Goal: Transaction & Acquisition: Subscribe to service/newsletter

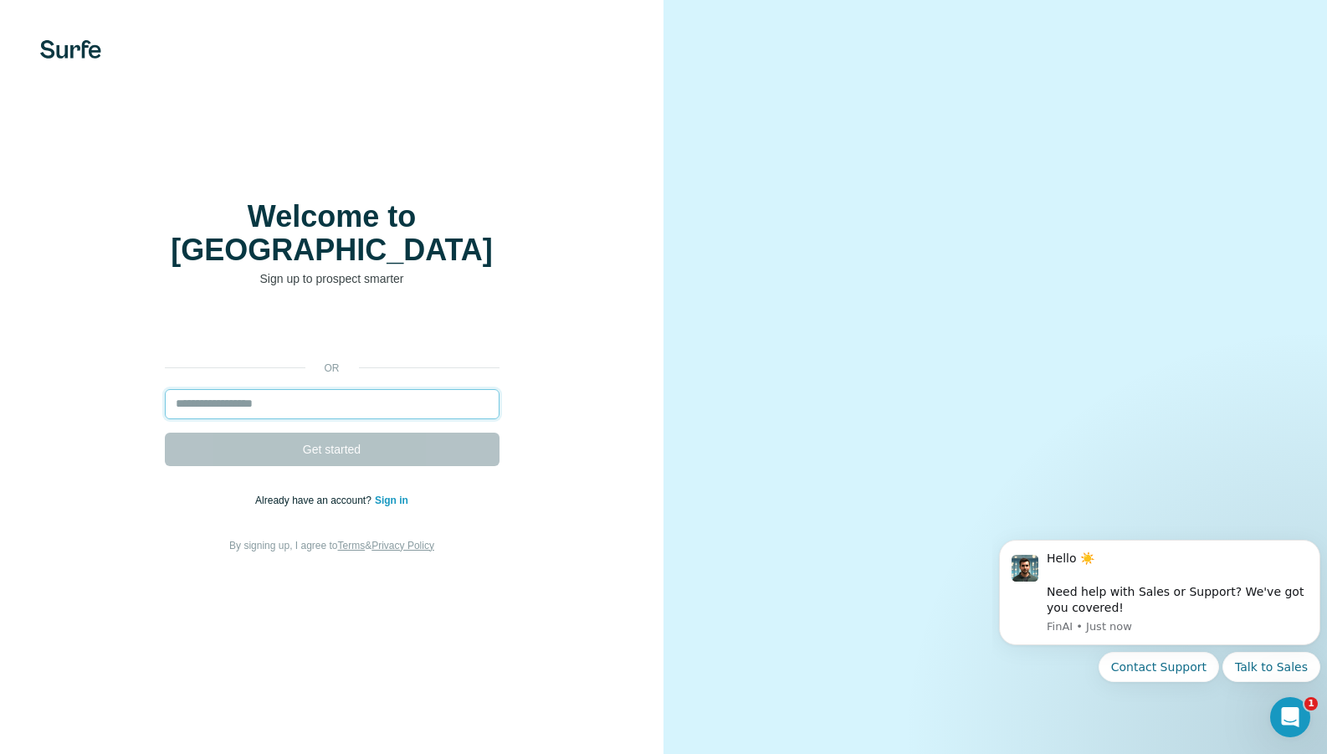
drag, startPoint x: 0, startPoint y: 0, endPoint x: 224, endPoint y: 385, distance: 445.5
click at [224, 389] on input "email" at bounding box center [332, 404] width 335 height 30
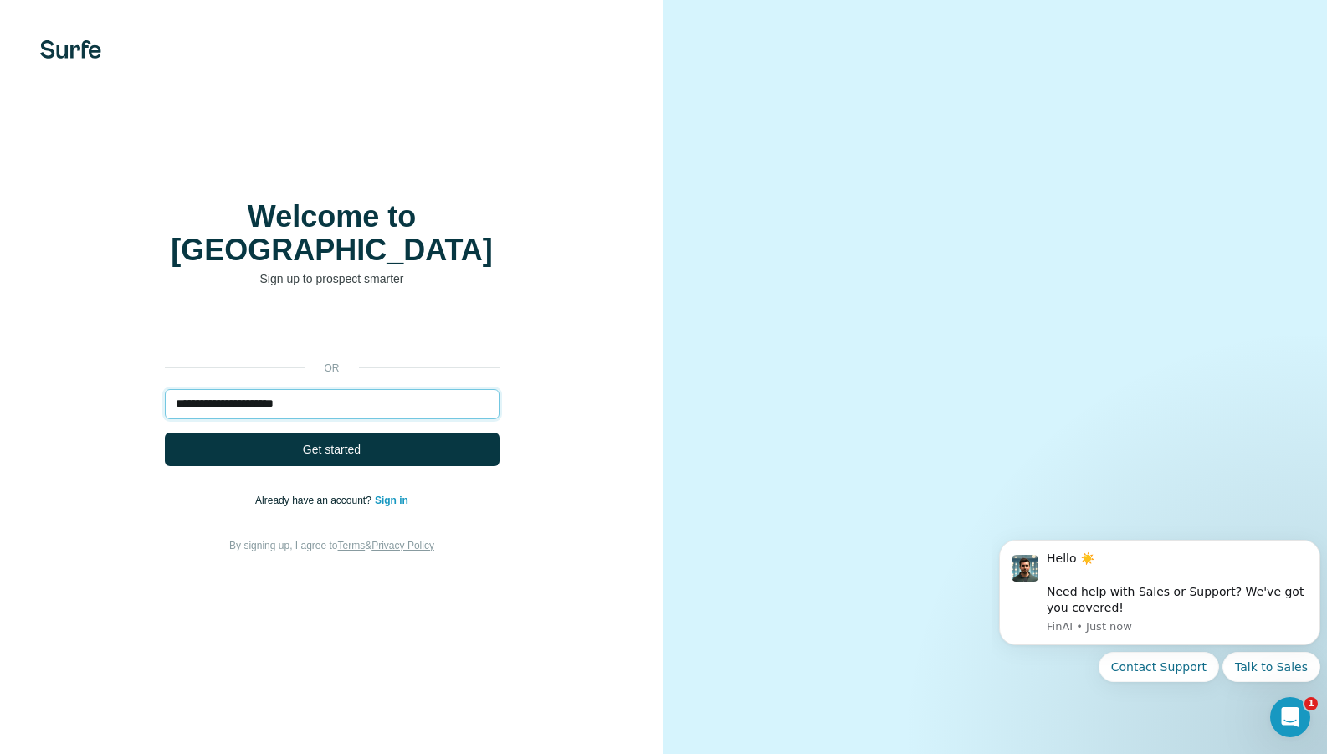
type input "**********"
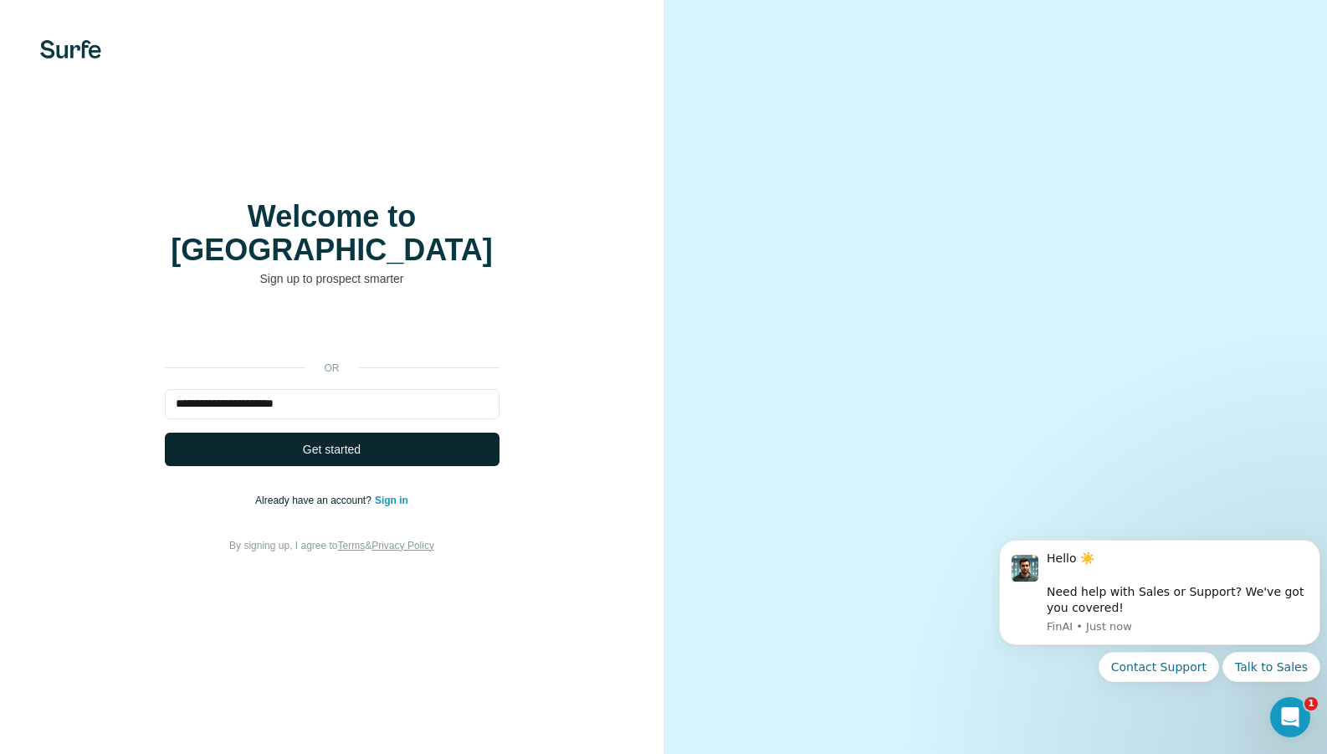
click at [352, 441] on span "Get started" at bounding box center [332, 449] width 58 height 17
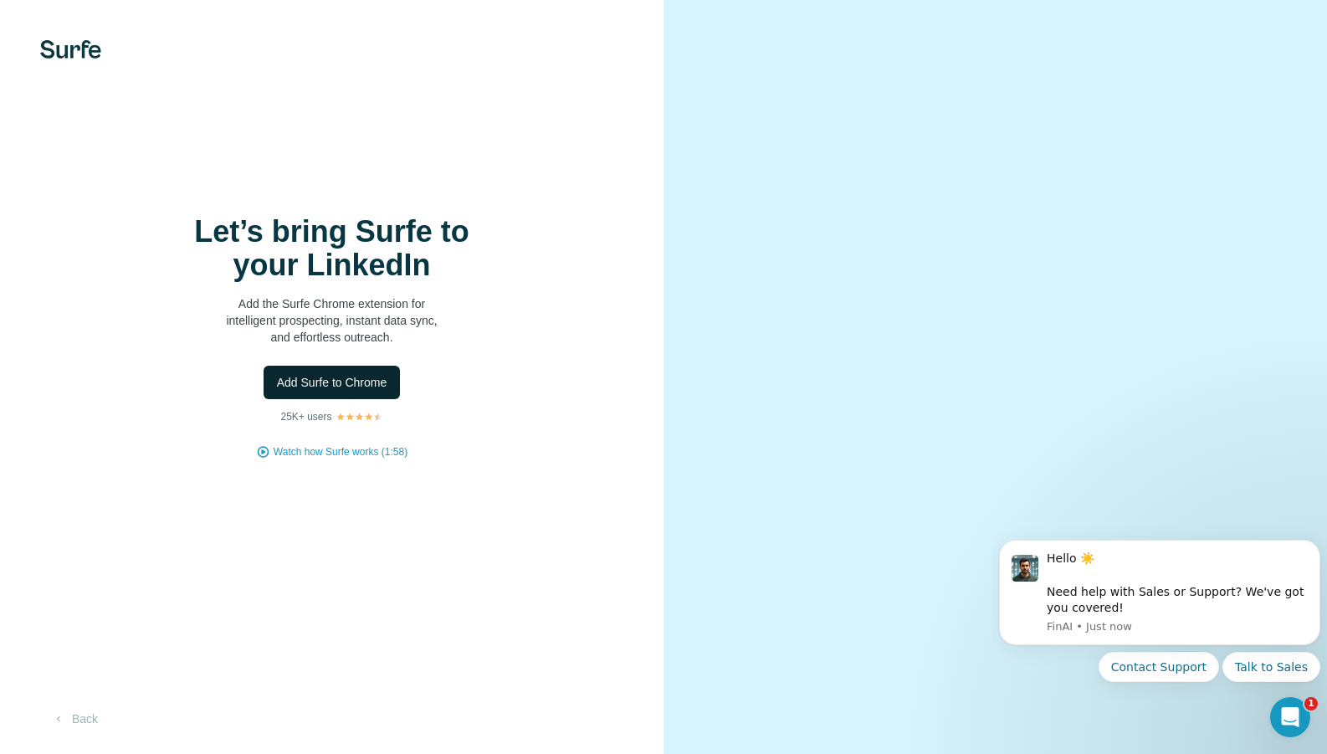
click at [345, 370] on button "Add Surfe to Chrome" at bounding box center [332, 382] width 137 height 33
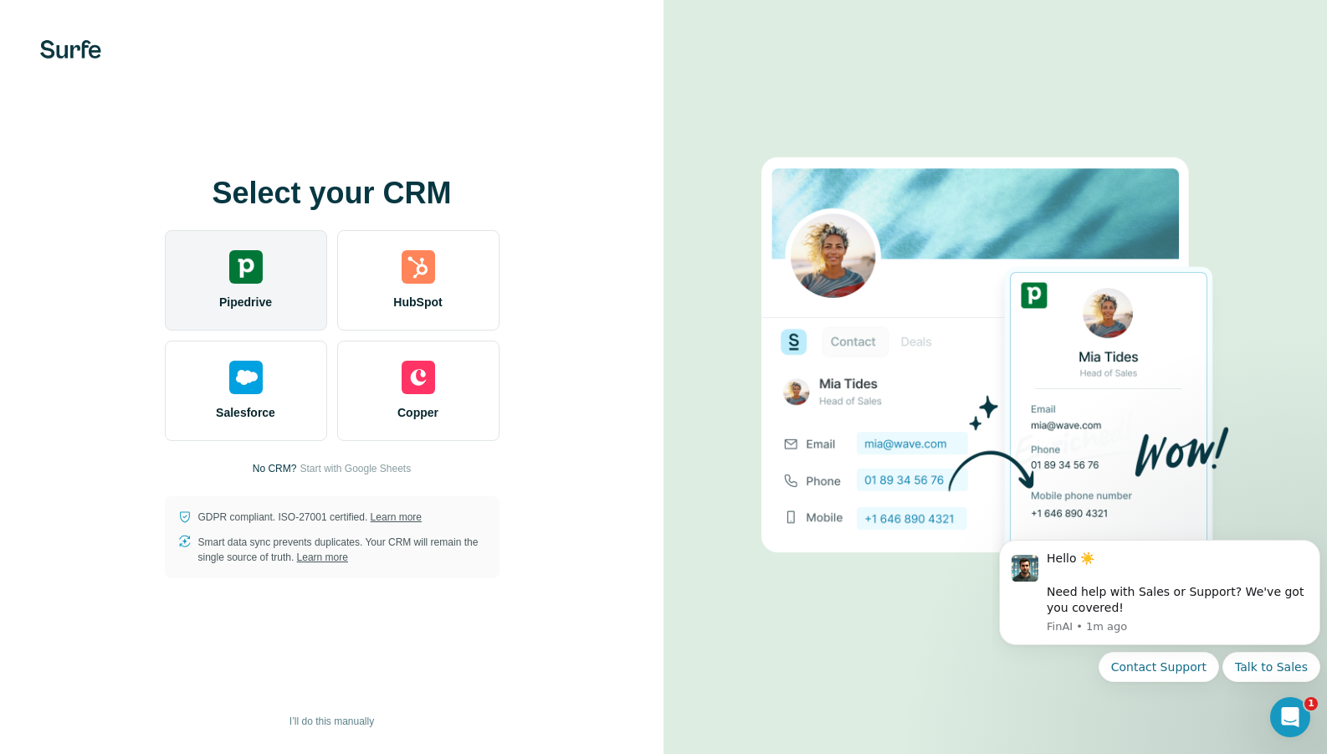
click at [241, 280] on img at bounding box center [245, 266] width 33 height 33
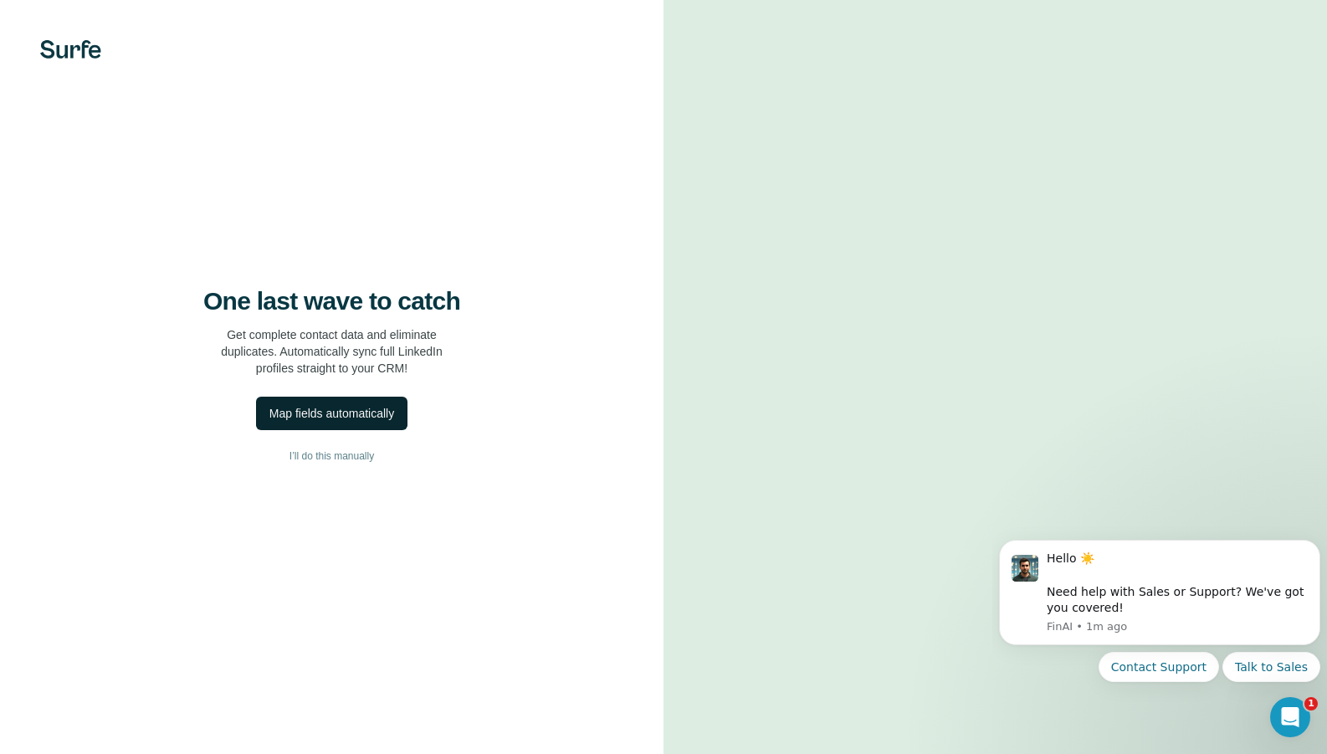
click at [393, 423] on button "Map fields automatically" at bounding box center [331, 413] width 151 height 33
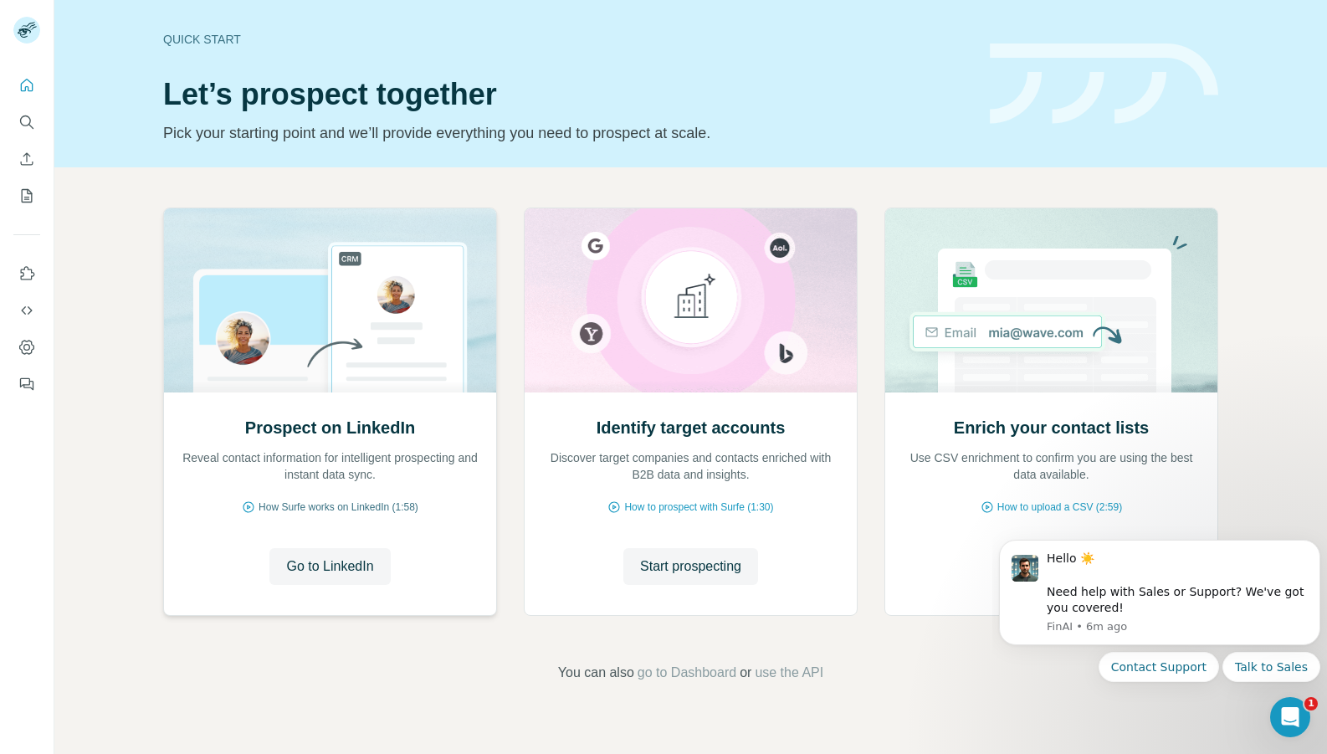
click at [328, 510] on span "How Surfe works on LinkedIn (1:58)" at bounding box center [339, 507] width 160 height 15
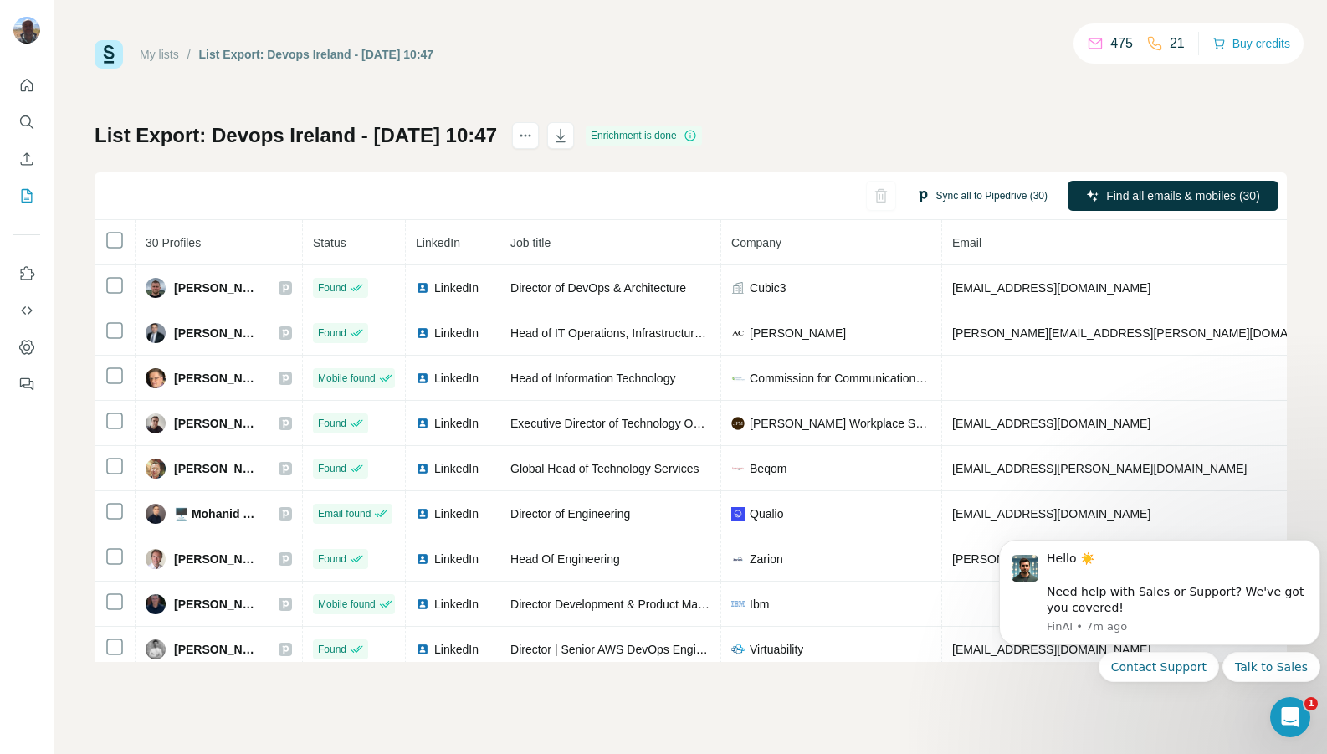
click at [967, 201] on button "Sync all to Pipedrive (30)" at bounding box center [982, 195] width 155 height 25
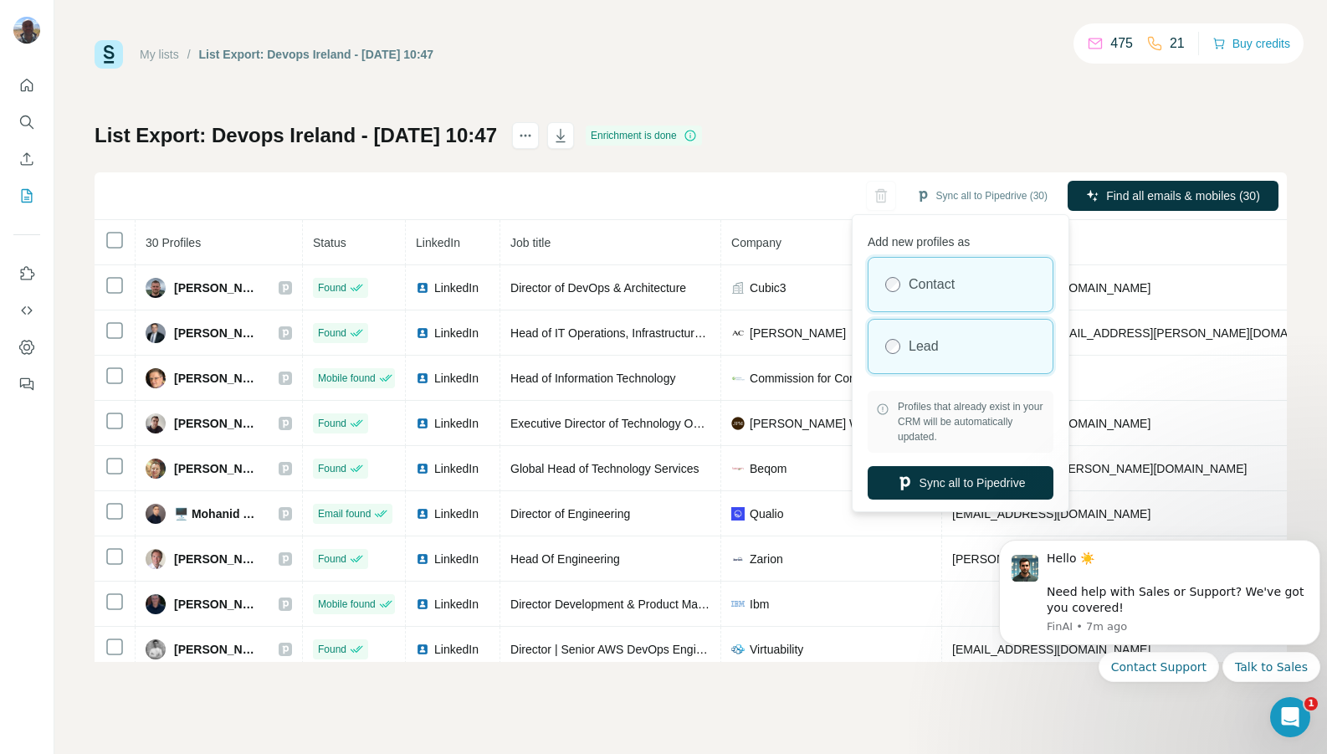
click at [964, 343] on div "Lead" at bounding box center [961, 347] width 184 height 54
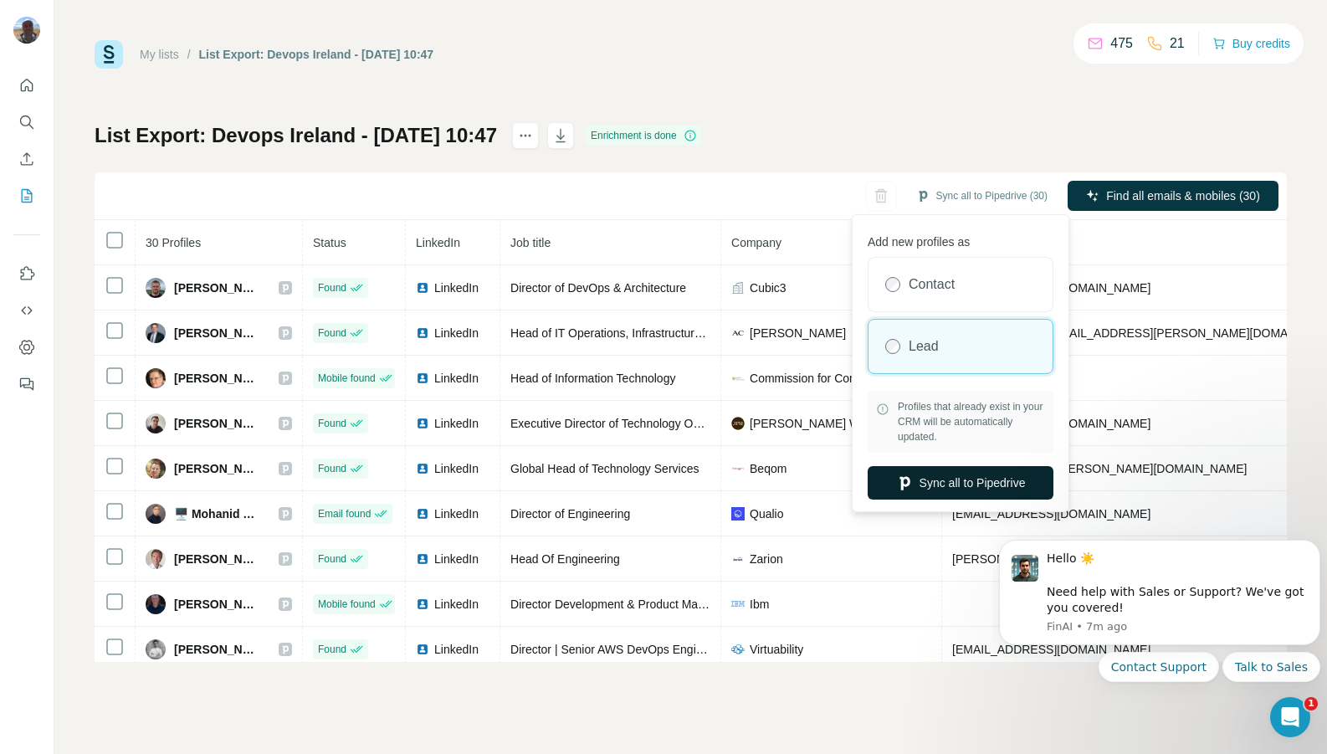
click at [974, 485] on button "Sync all to Pipedrive" at bounding box center [961, 482] width 186 height 33
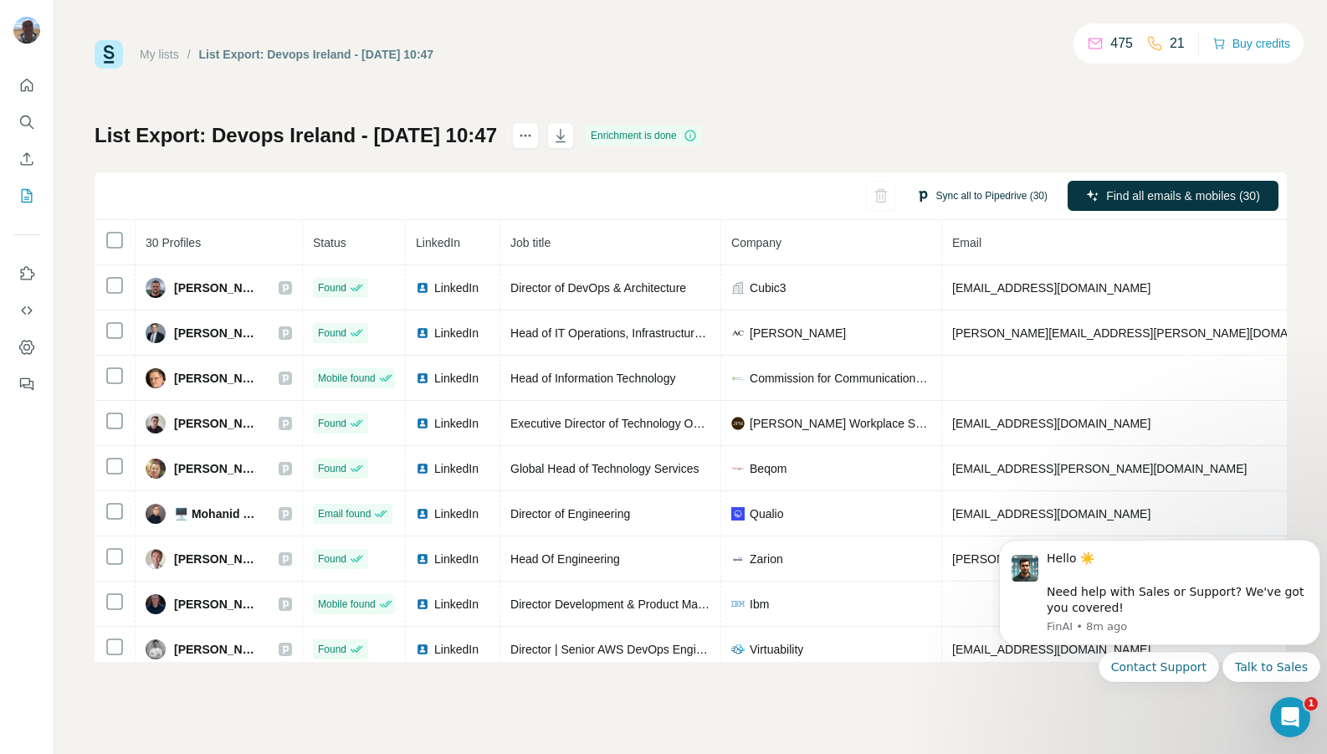
click at [949, 200] on button "Sync all to Pipedrive (30)" at bounding box center [982, 195] width 155 height 25
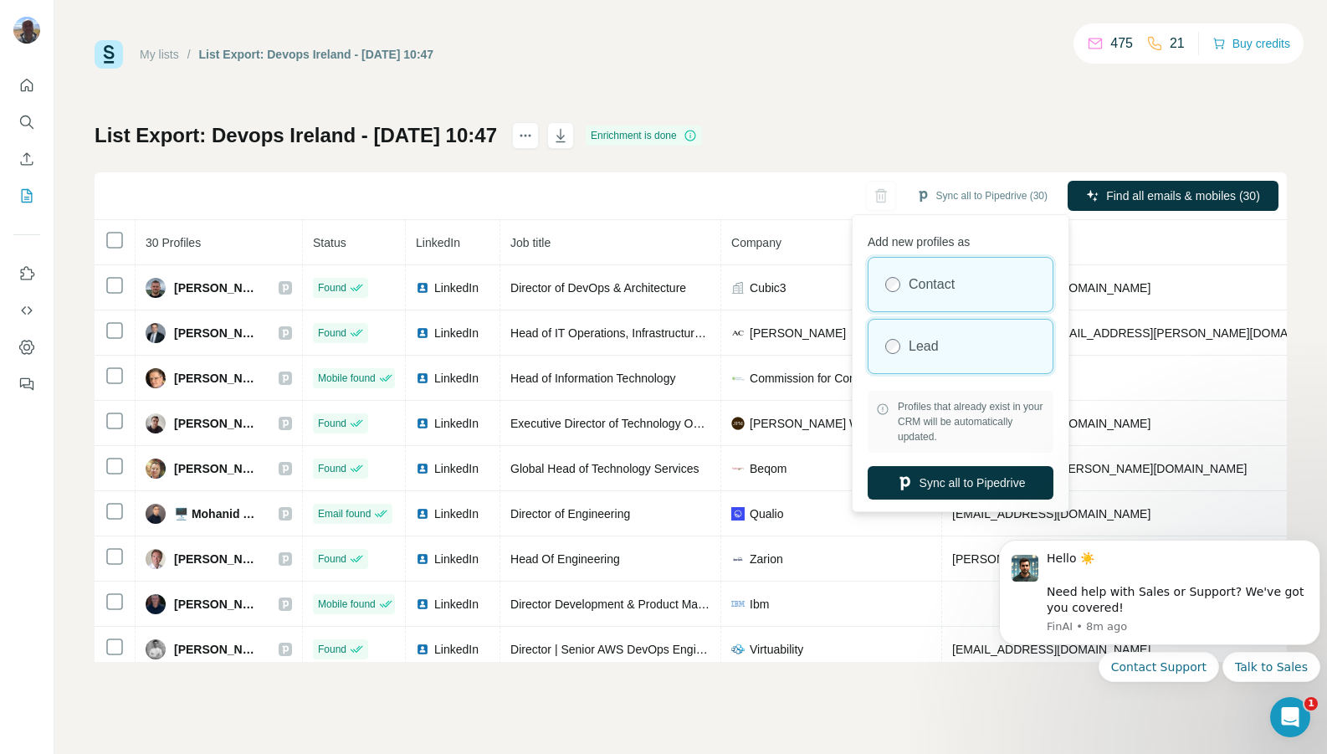
click at [941, 352] on div "Lead" at bounding box center [961, 347] width 184 height 54
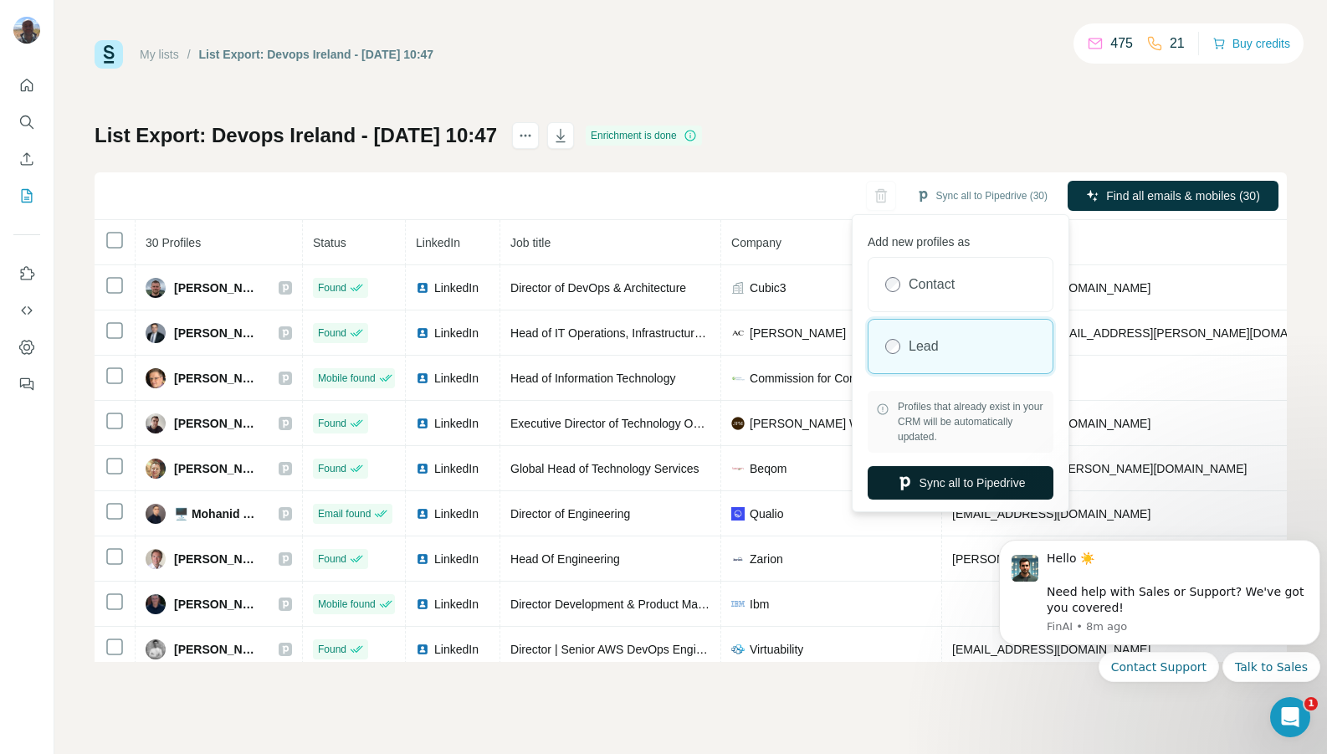
click at [998, 484] on button "Sync all to Pipedrive" at bounding box center [961, 482] width 186 height 33
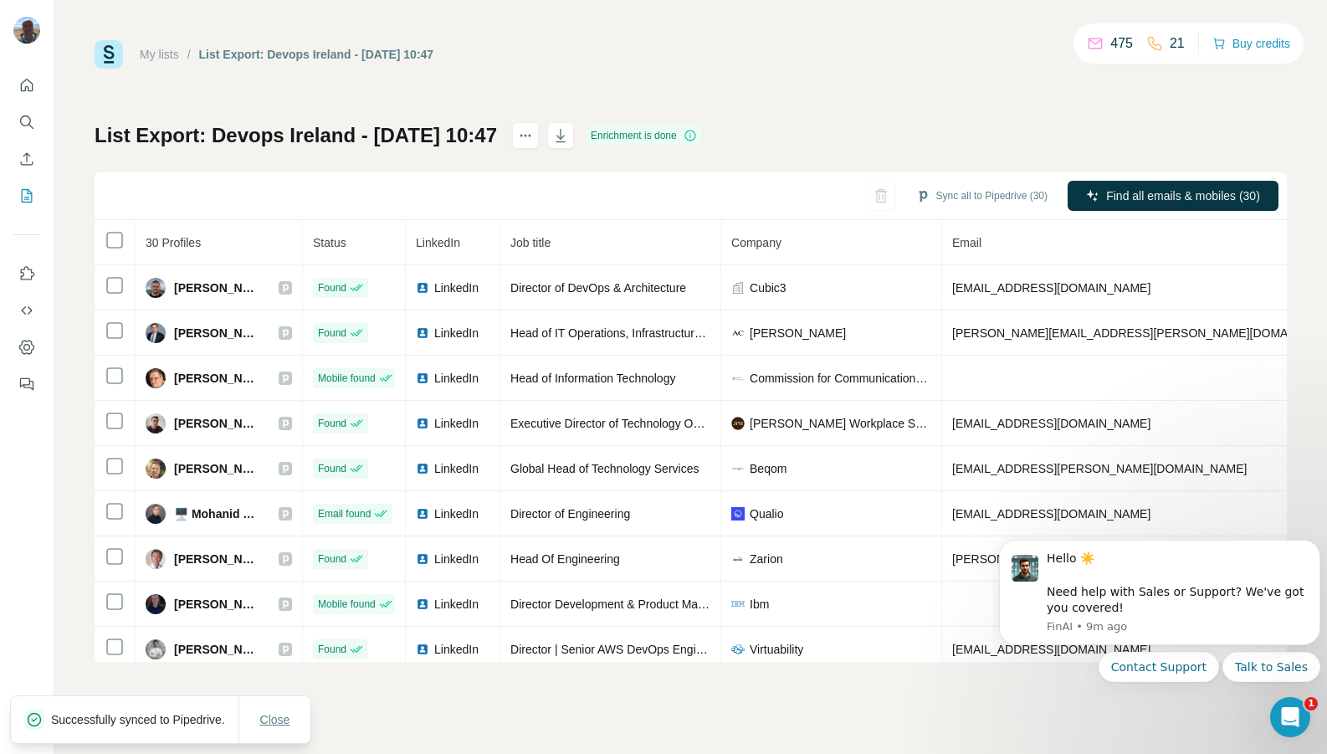
click at [278, 711] on span "Close" at bounding box center [275, 719] width 30 height 17
